Goal: Find specific page/section

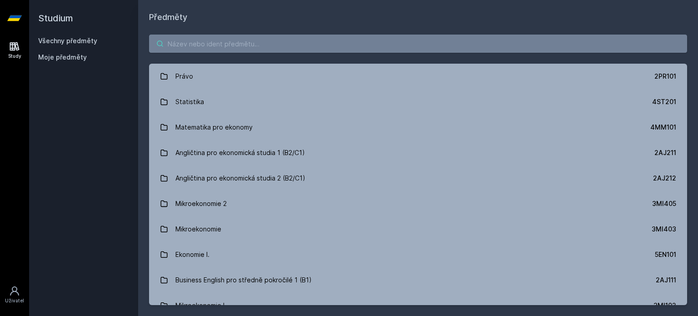
click at [209, 49] on input "search" at bounding box center [418, 44] width 538 height 18
type input "#"
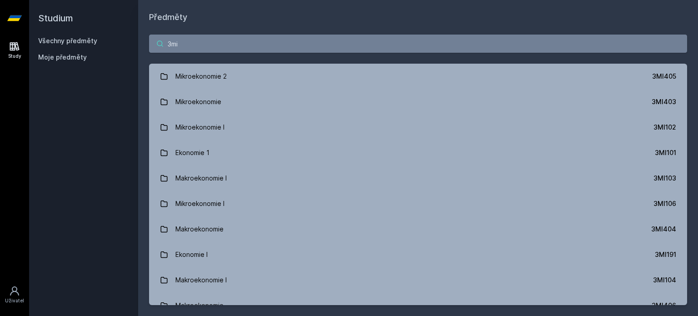
type input "3mi"
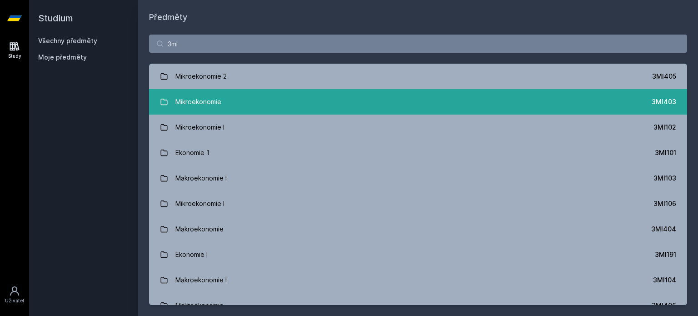
click at [207, 108] on div "Mikroekonomie" at bounding box center [198, 102] width 46 height 18
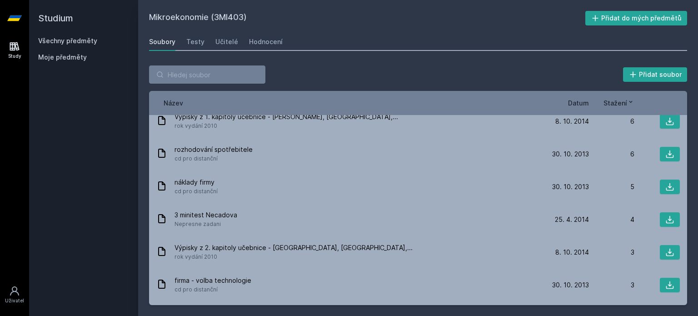
scroll to position [576, 0]
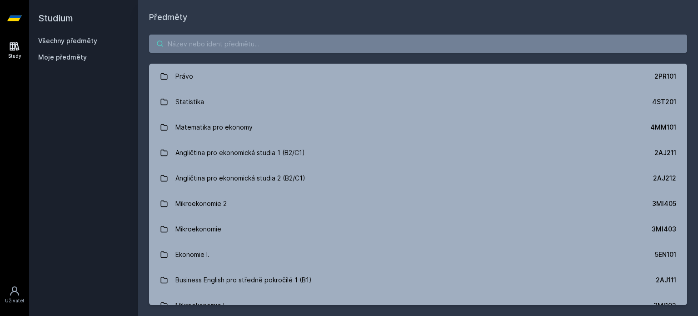
click at [188, 44] on input "search" at bounding box center [418, 44] width 538 height 18
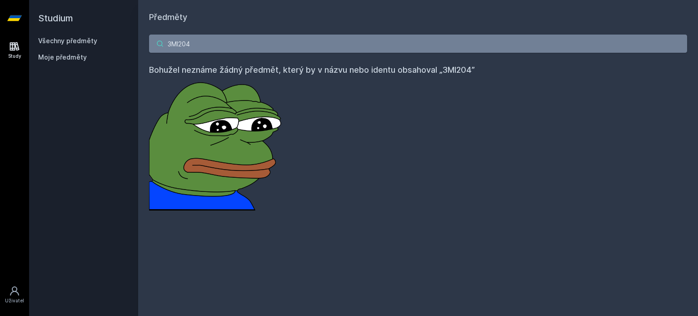
type input "3MI204"
